Goal: Find specific page/section: Find specific page/section

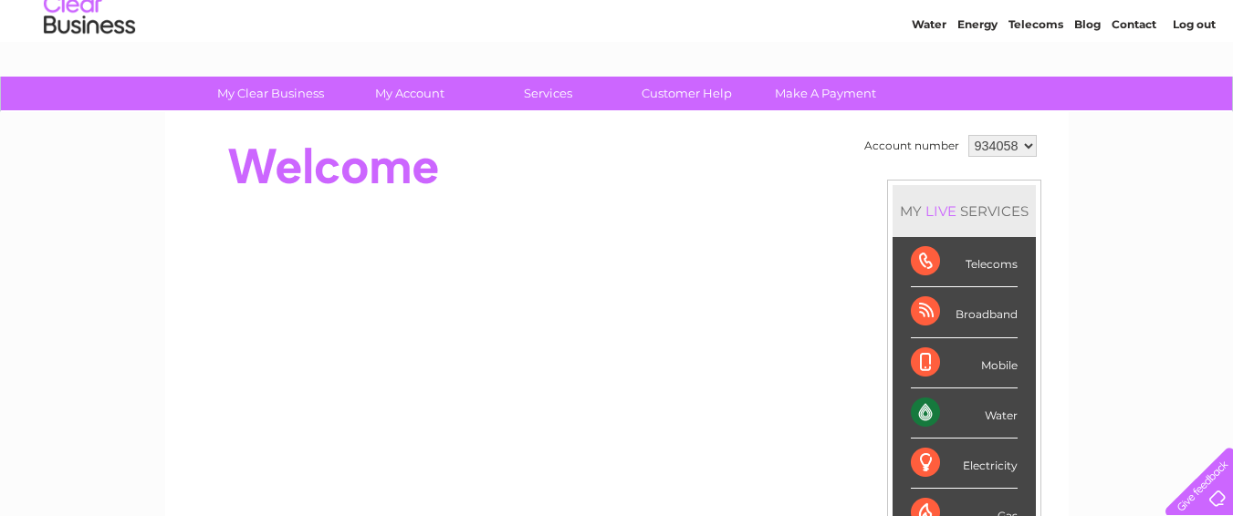
scroll to position [91, 0]
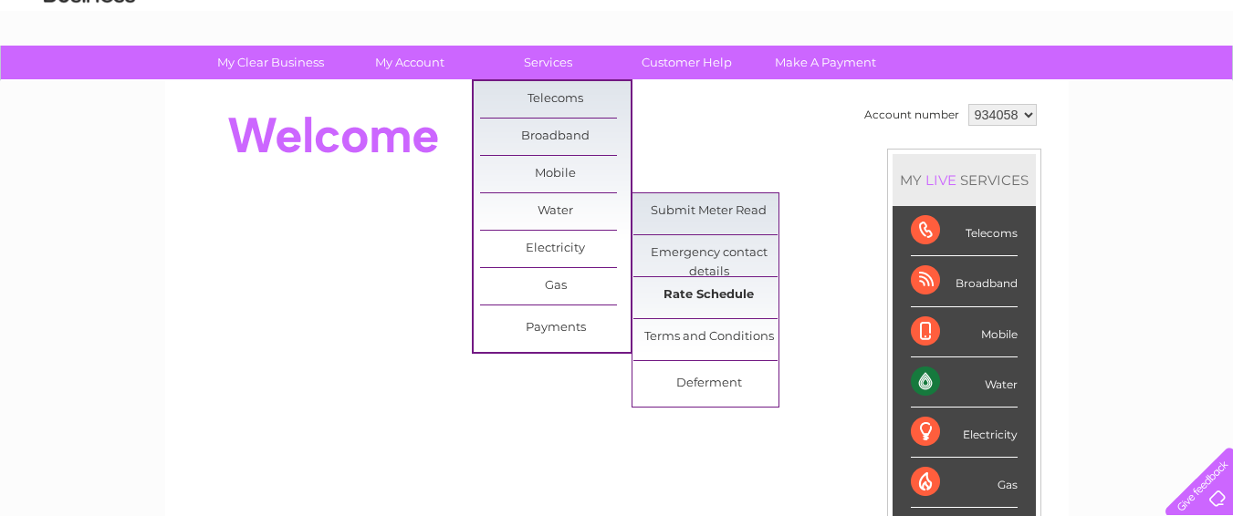
click at [704, 292] on link "Rate Schedule" at bounding box center [708, 295] width 151 height 36
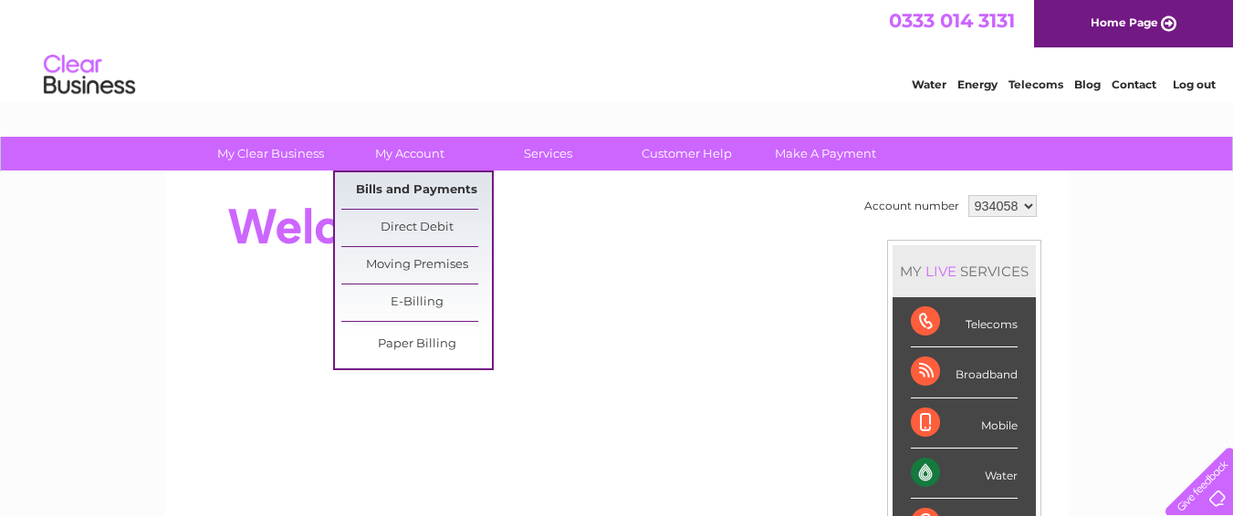
click at [423, 184] on link "Bills and Payments" at bounding box center [416, 190] width 151 height 36
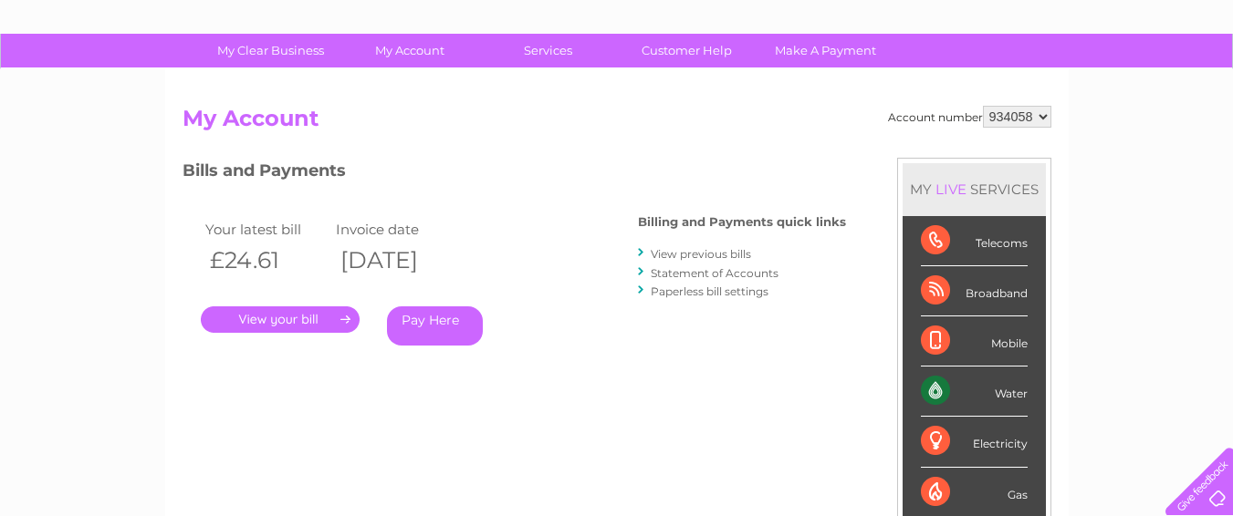
scroll to position [182, 0]
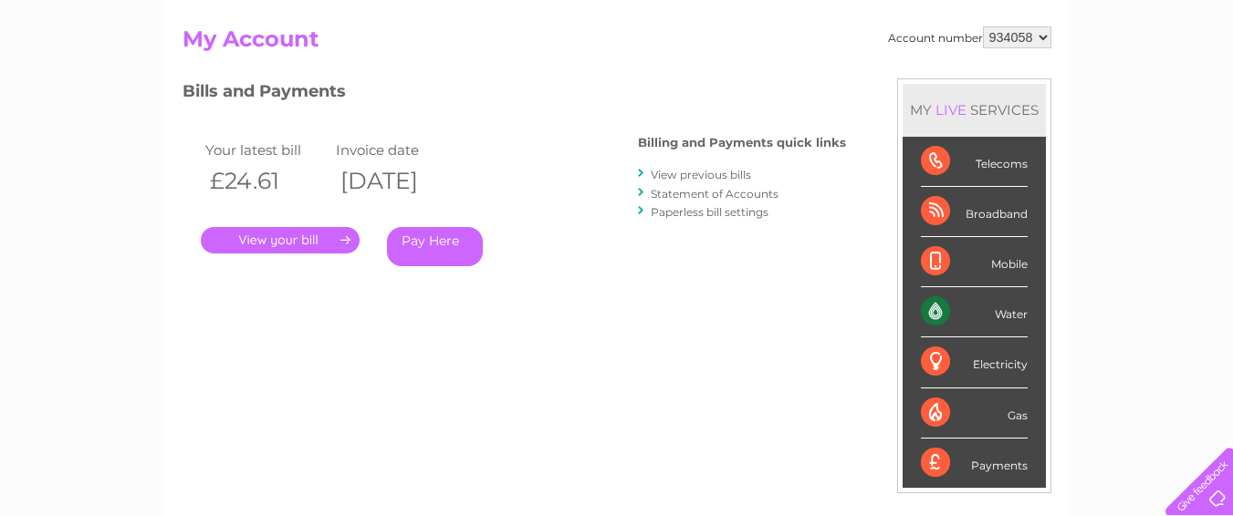
click at [692, 175] on link "View previous bills" at bounding box center [701, 175] width 100 height 14
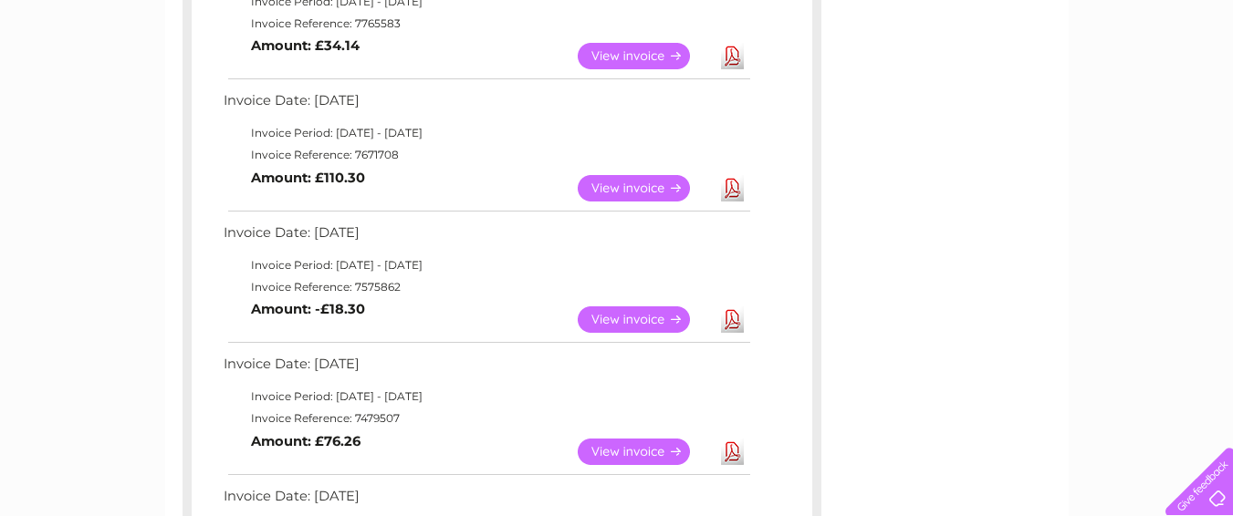
scroll to position [821, 0]
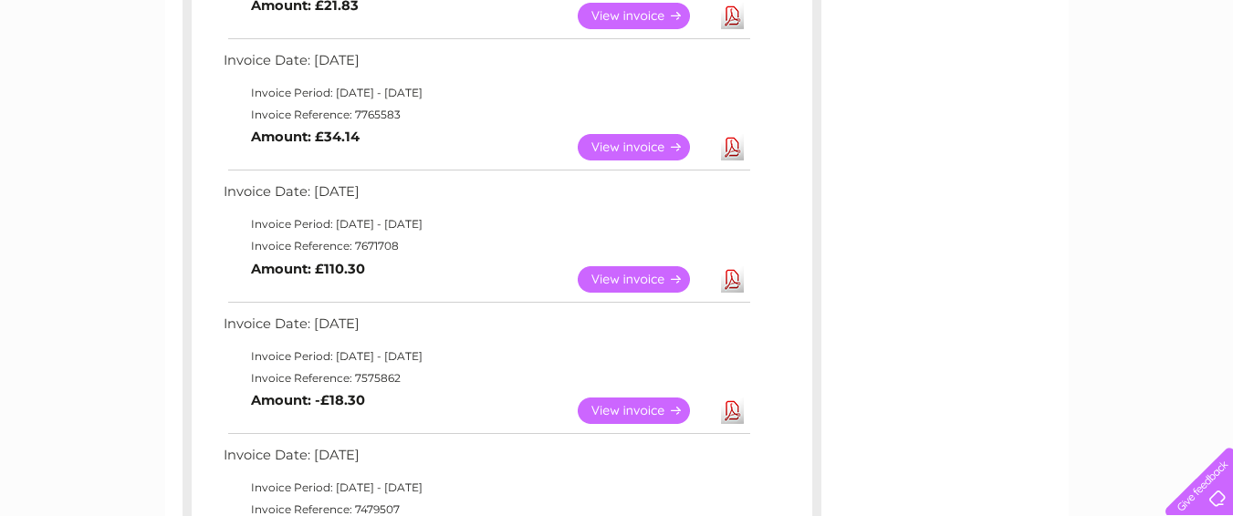
click at [619, 276] on link "View" at bounding box center [645, 279] width 134 height 26
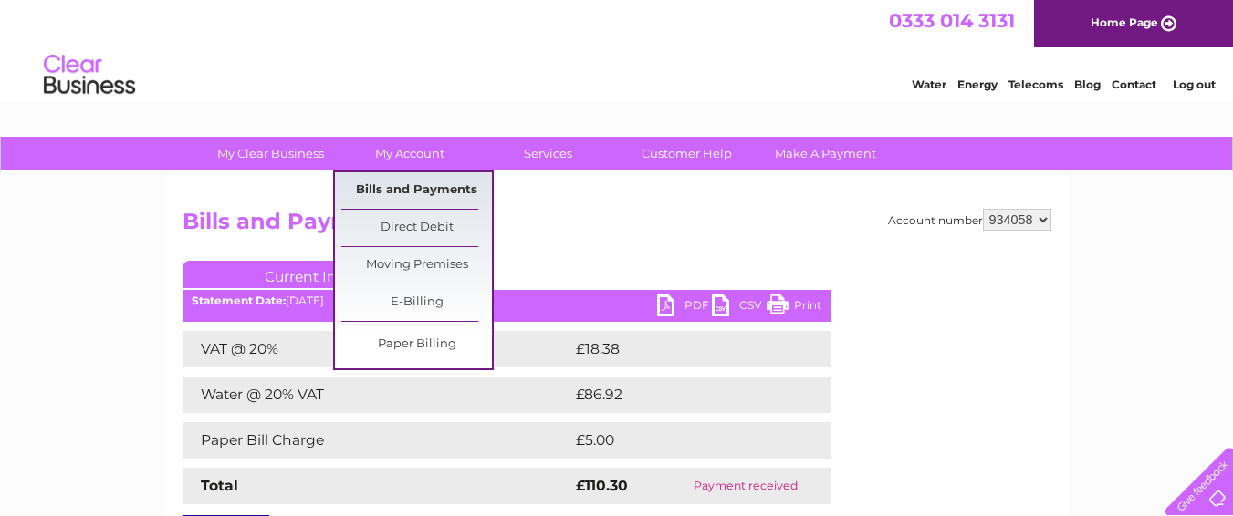
click at [404, 188] on link "Bills and Payments" at bounding box center [416, 190] width 151 height 36
